Goal: Task Accomplishment & Management: Use online tool/utility

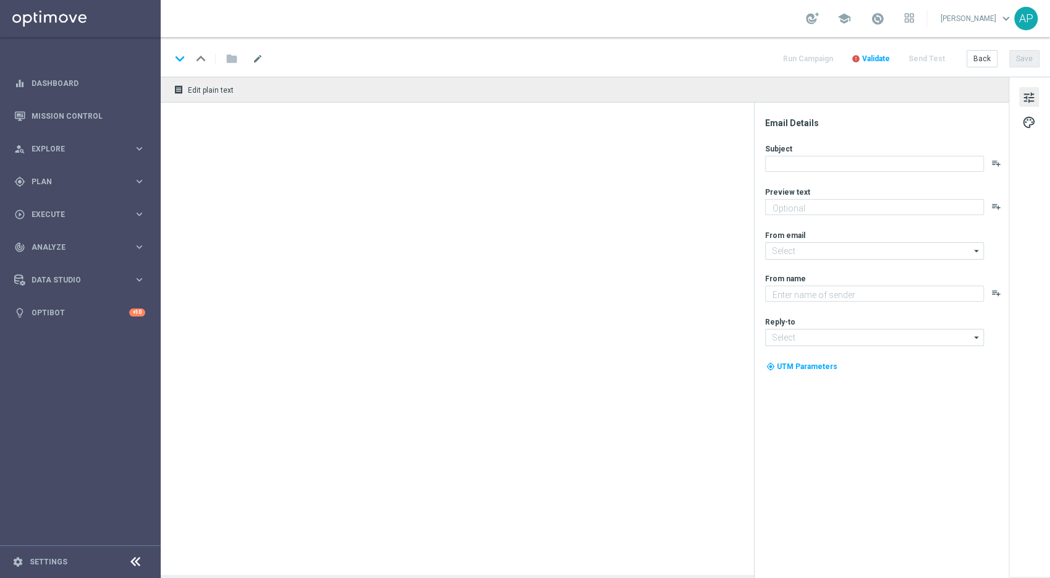
type textarea "See who won & watch all of the highlights"
type textarea "KenoGO"
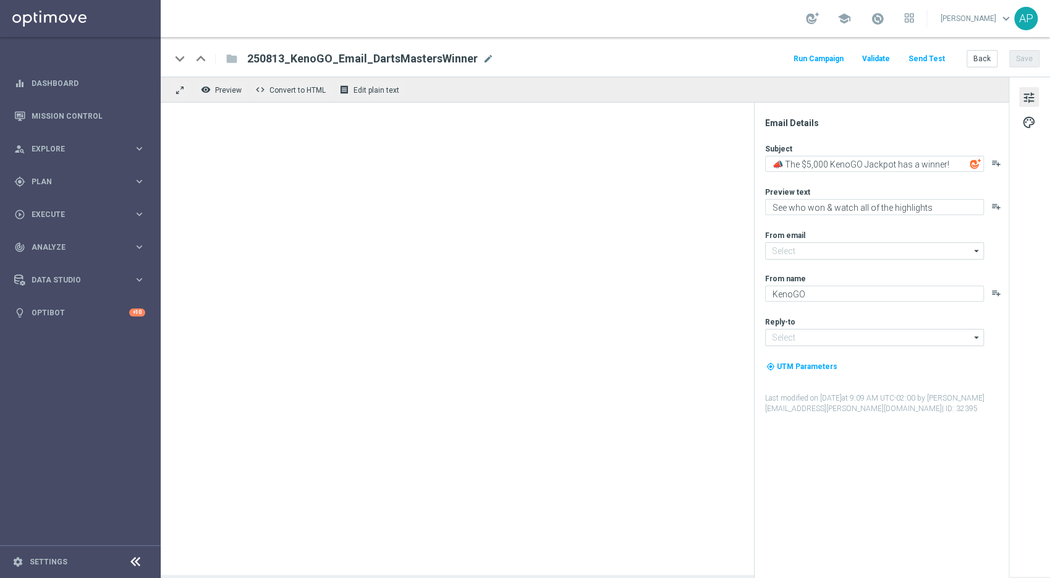
type input "[EMAIL_ADDRESS][DOMAIN_NAME]"
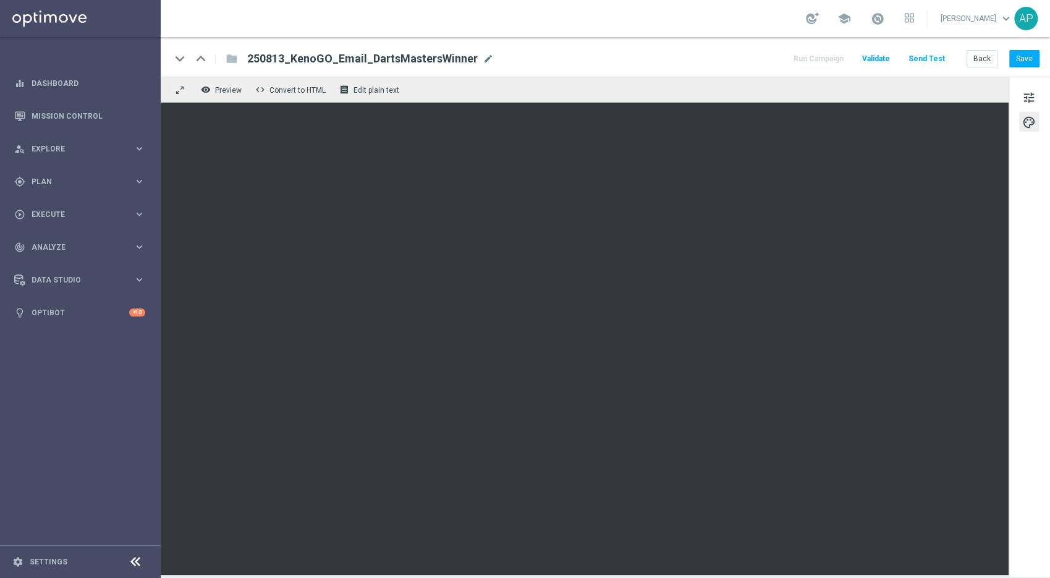
click at [679, 69] on div "keyboard_arrow_down keyboard_arrow_up folder 250813_KenoGO_Email_DartsMastersWi…" at bounding box center [605, 57] width 889 height 40
click at [1029, 53] on button "Save" at bounding box center [1024, 58] width 30 height 17
click at [1034, 60] on button "Save" at bounding box center [1024, 58] width 30 height 17
click at [412, 56] on span "250813_KenoGO_Email_DartsMastersWinner" at bounding box center [362, 58] width 230 height 15
